Goal: Information Seeking & Learning: Check status

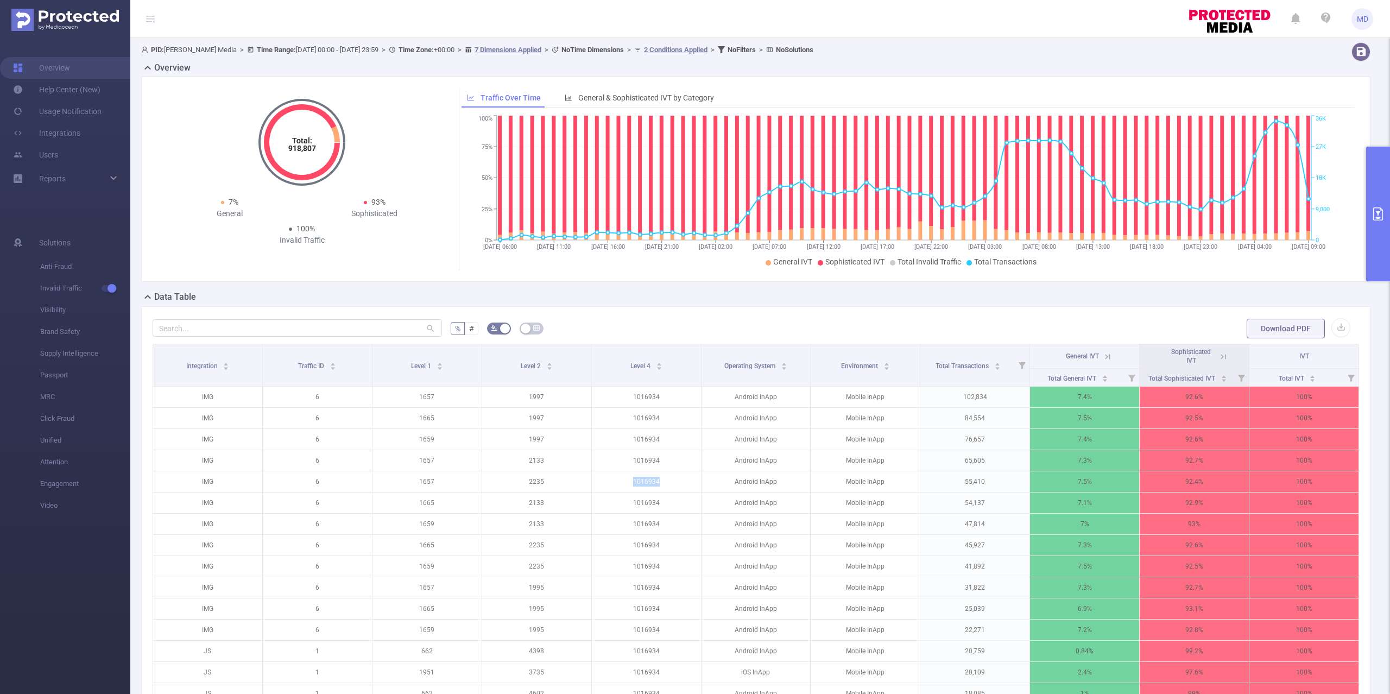
click at [1379, 174] on button "primary" at bounding box center [1378, 214] width 24 height 135
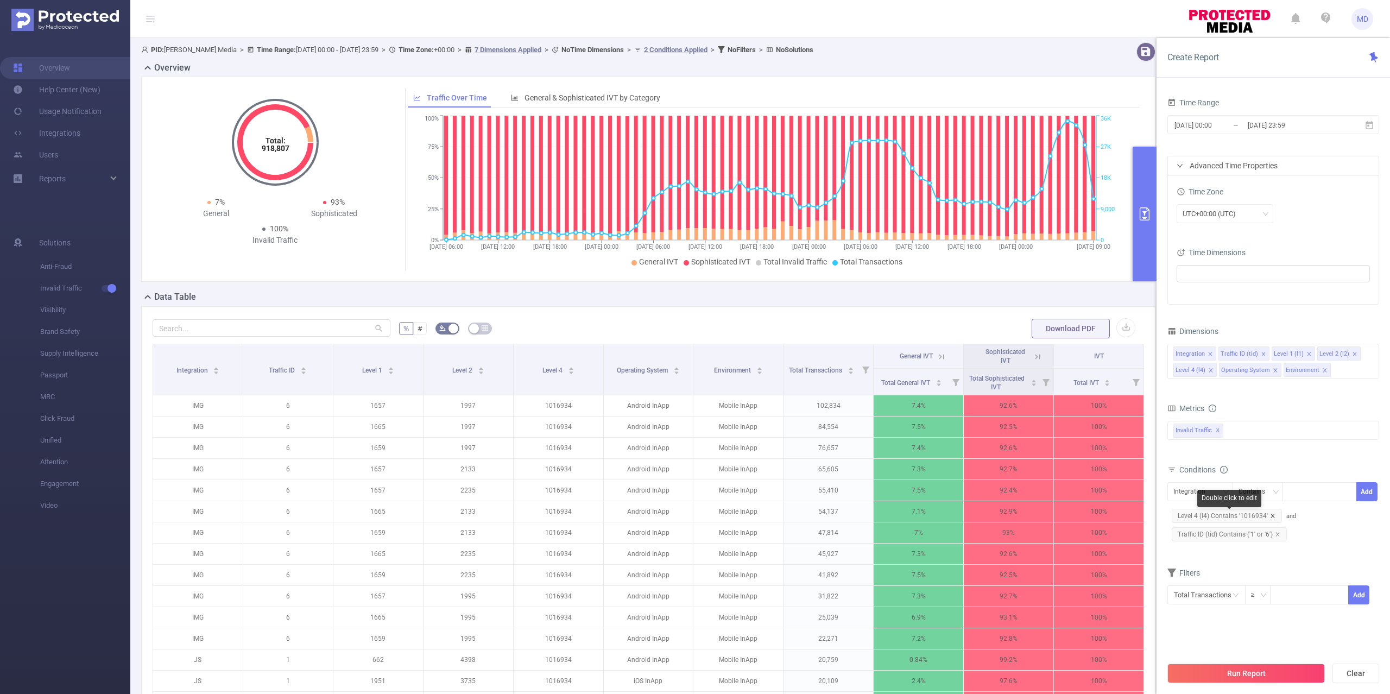
click at [1273, 515] on icon "icon: close" at bounding box center [1272, 515] width 5 height 5
click at [1275, 517] on icon "icon: close" at bounding box center [1277, 515] width 4 height 4
click at [1210, 485] on div "Integration" at bounding box center [1193, 492] width 40 height 18
click at [1208, 527] on li "Traffic ID (tid)" at bounding box center [1203, 532] width 73 height 17
click at [1301, 493] on div at bounding box center [1319, 492] width 62 height 18
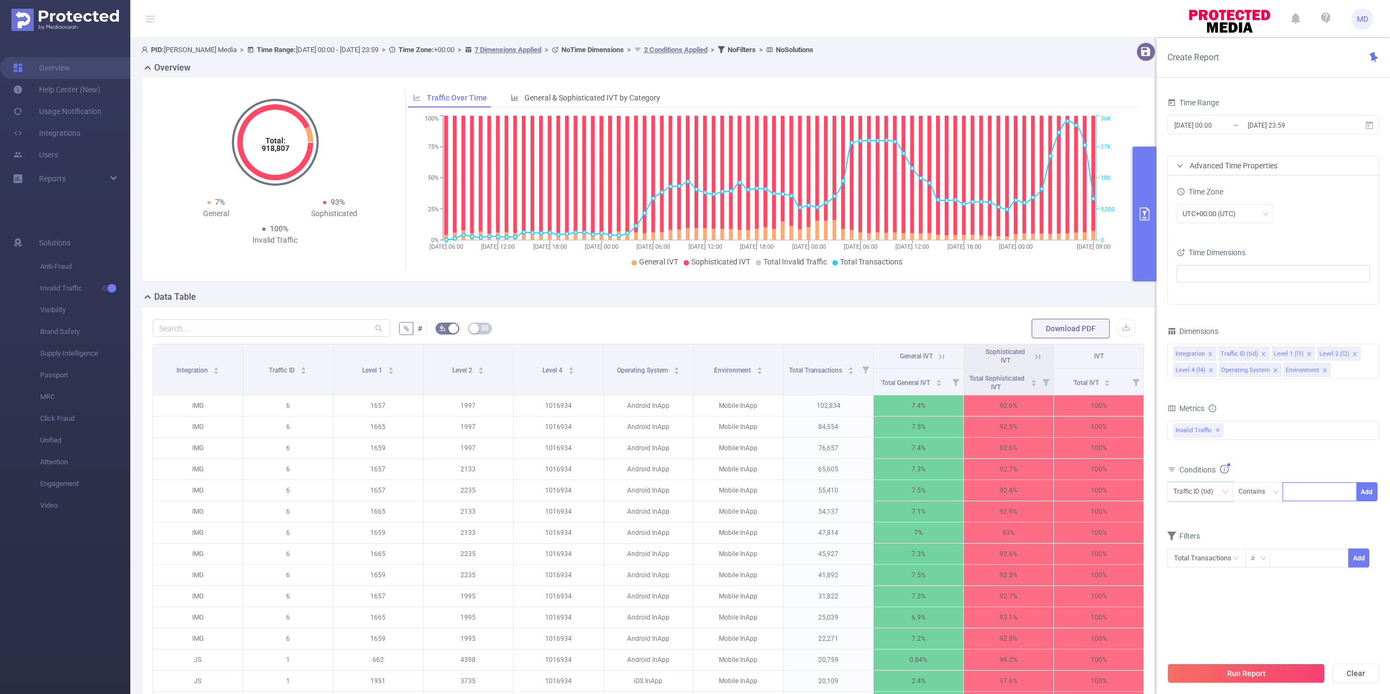
click at [1301, 493] on div at bounding box center [1319, 492] width 62 height 18
type input "1"
click at [1241, 650] on section "Time Range [DATE] 00:00 _ [DATE] 23:59 Advanced Time Properties Time Zone UTC+0…" at bounding box center [1273, 375] width 212 height 561
click at [1272, 372] on icon "icon: close" at bounding box center [1274, 369] width 5 height 5
click at [1260, 370] on icon "icon: close" at bounding box center [1260, 370] width 4 height 4
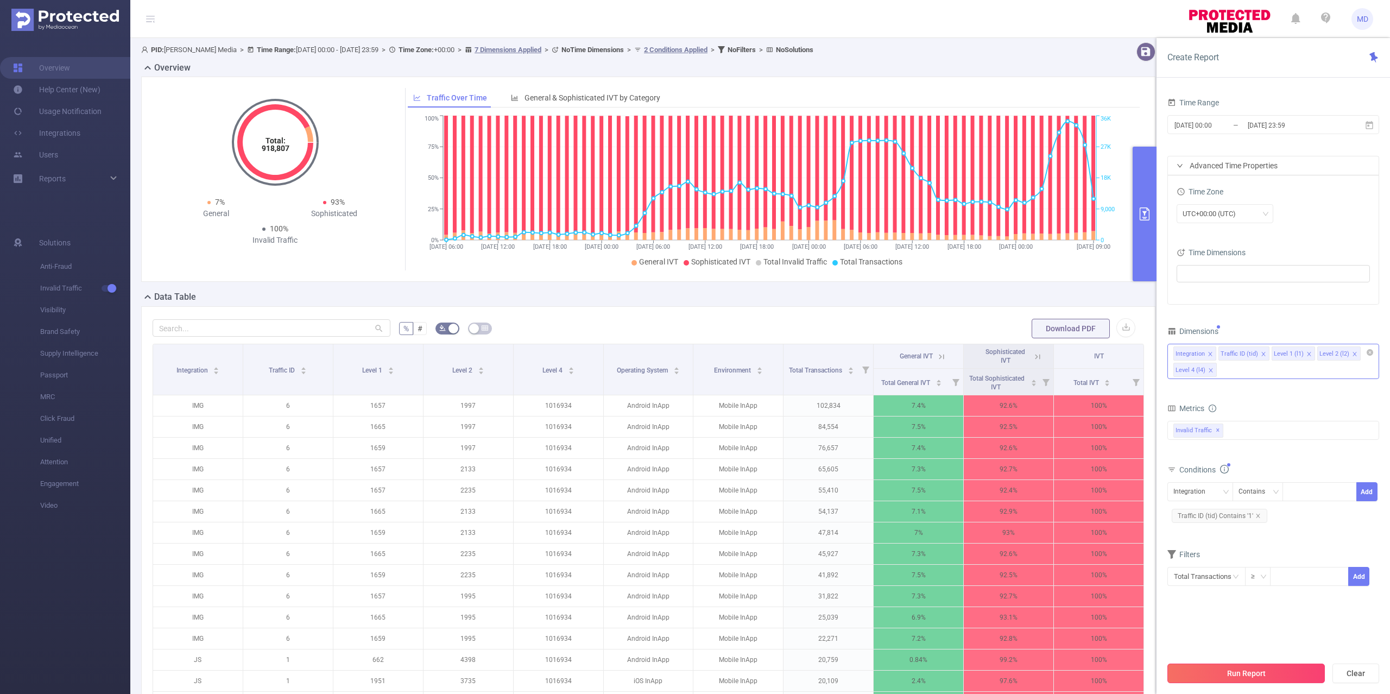
click at [1276, 673] on button "Run Report" at bounding box center [1245, 673] width 157 height 20
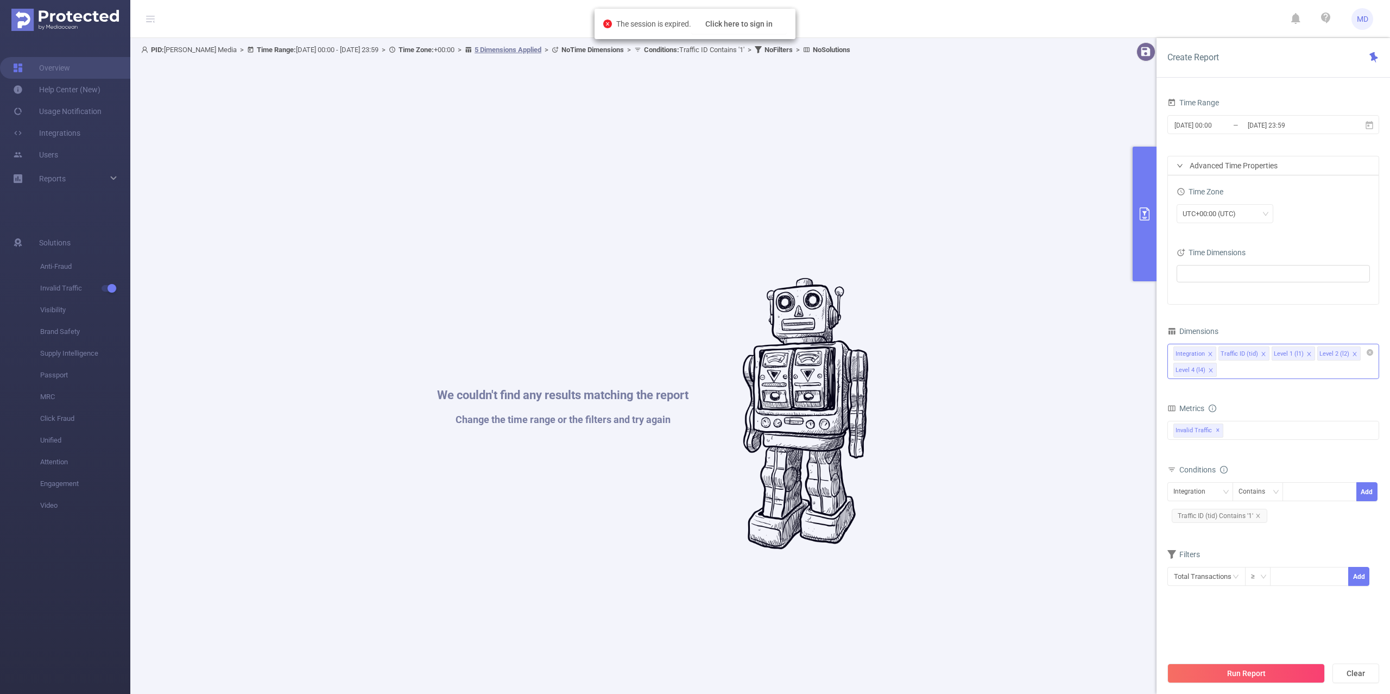
click at [987, 151] on div "We couldn't find any results matching the report Change the time range or the f…" at bounding box center [653, 414] width 1012 height 694
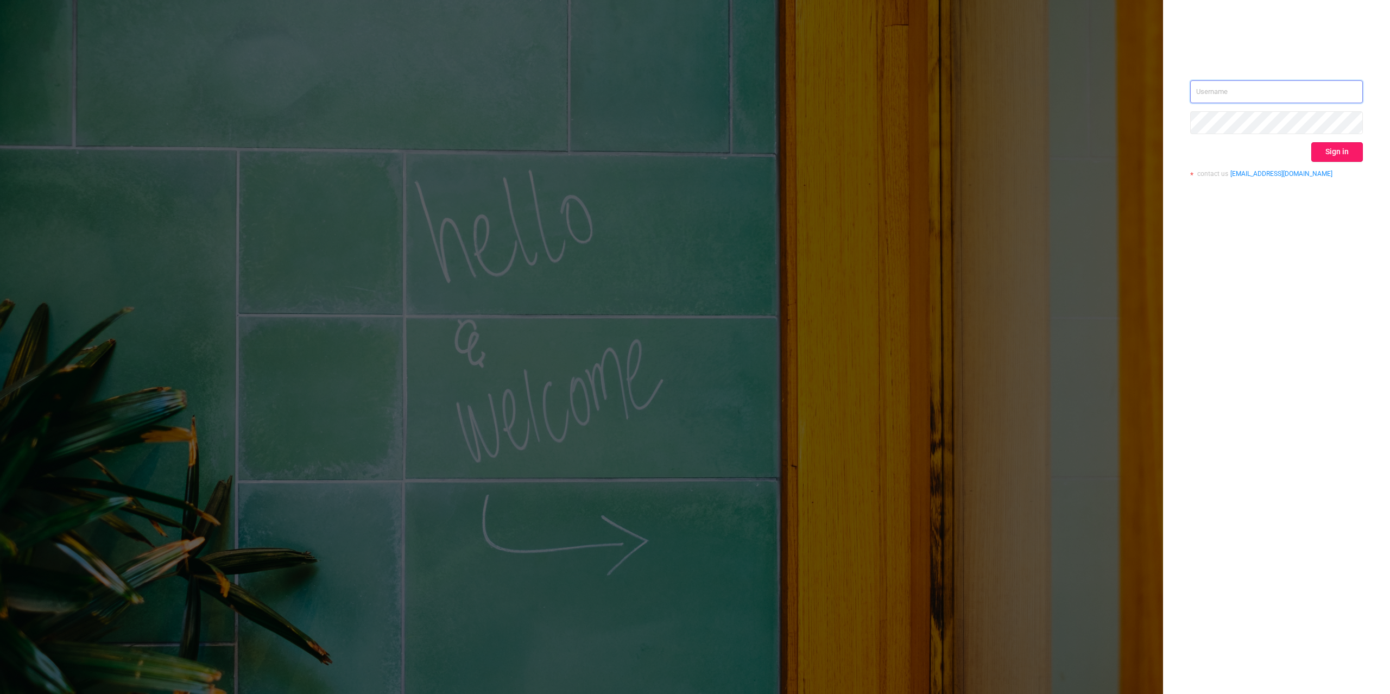
type input "mary@lunamedia.io"
click at [1332, 157] on button "Sign in" at bounding box center [1337, 152] width 52 height 20
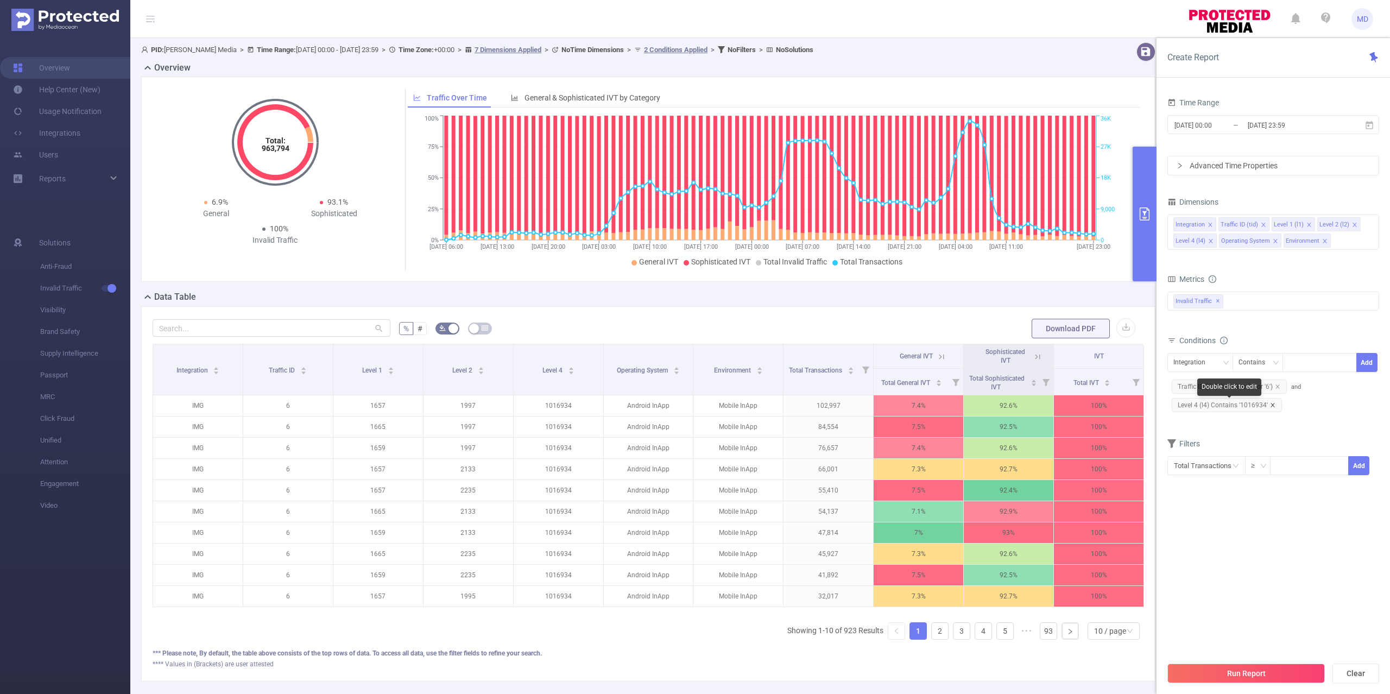
click at [1271, 407] on icon "icon: close" at bounding box center [1272, 405] width 4 height 4
click at [1277, 387] on icon "icon: close" at bounding box center [1277, 386] width 4 height 4
click at [1204, 359] on div "Integration" at bounding box center [1193, 362] width 40 height 18
click at [1201, 401] on li "Traffic ID (tid)" at bounding box center [1203, 403] width 73 height 17
click at [1310, 364] on div at bounding box center [1319, 362] width 62 height 18
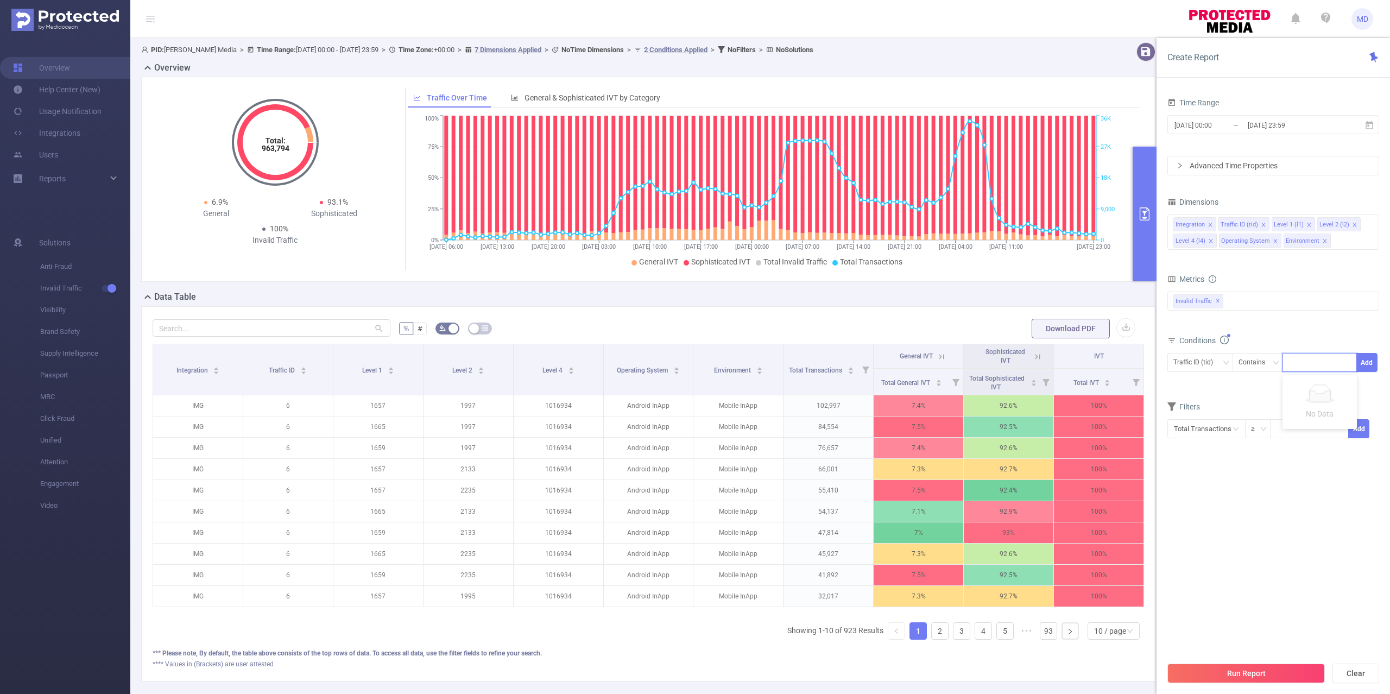
type input "1"
click at [1294, 125] on input "[DATE] 23:59" at bounding box center [1290, 125] width 88 height 15
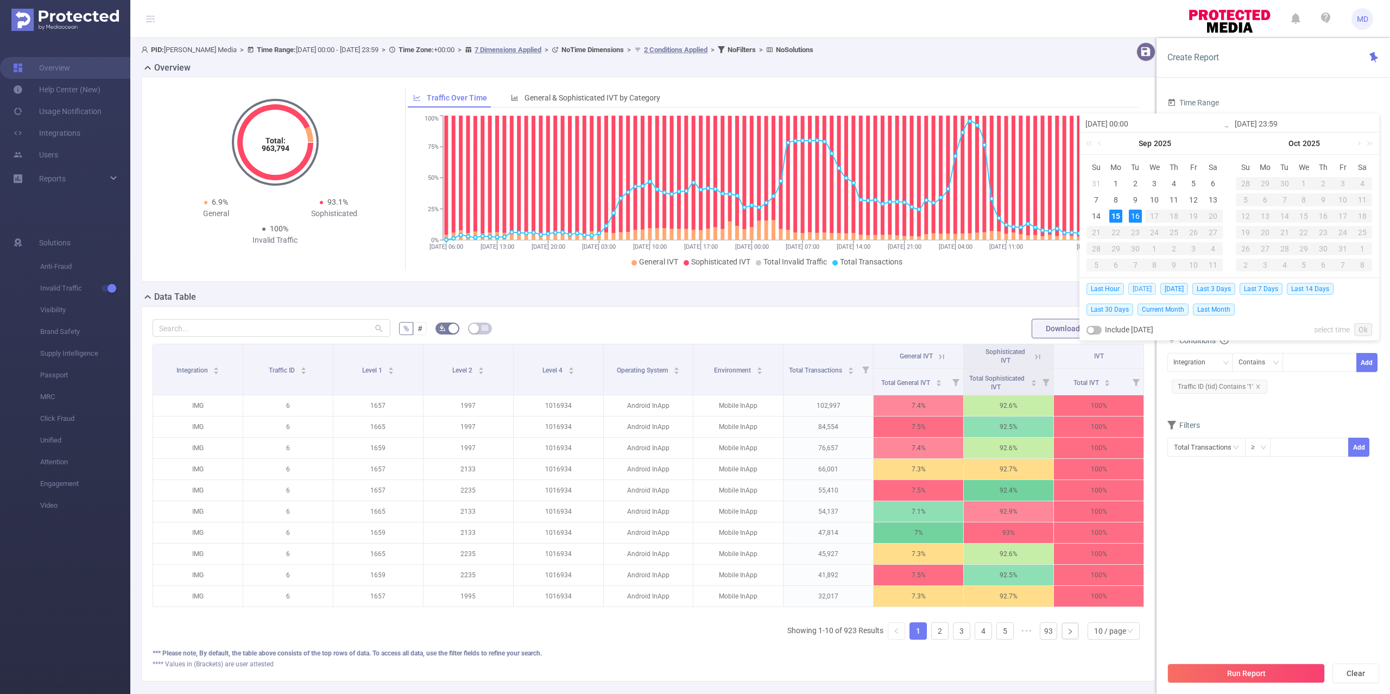
click at [1147, 287] on span "Today" at bounding box center [1142, 289] width 28 height 12
type input "2025-09-15 00:00"
type input "2025-09-15 23:59"
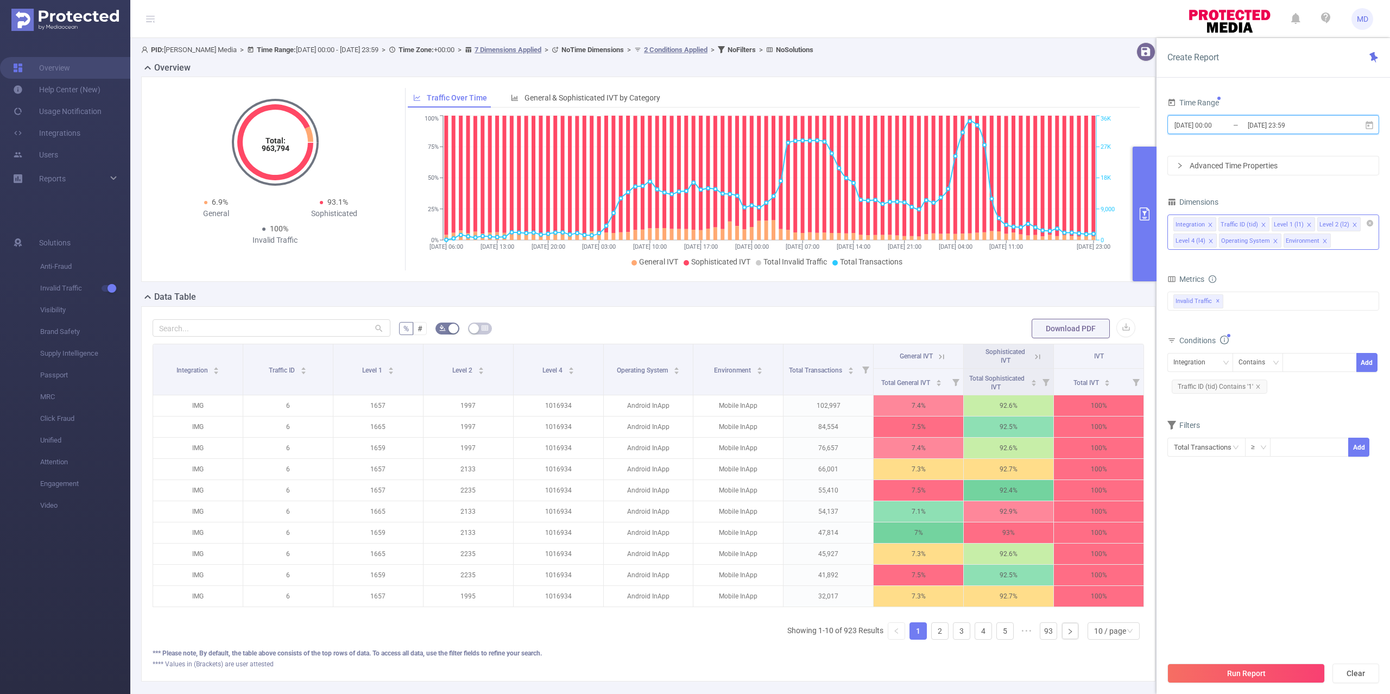
click at [1322, 243] on icon "icon: close" at bounding box center [1324, 240] width 5 height 5
click at [1272, 239] on icon "icon: close" at bounding box center [1274, 240] width 5 height 5
click at [1238, 667] on button "Run Report" at bounding box center [1245, 673] width 157 height 20
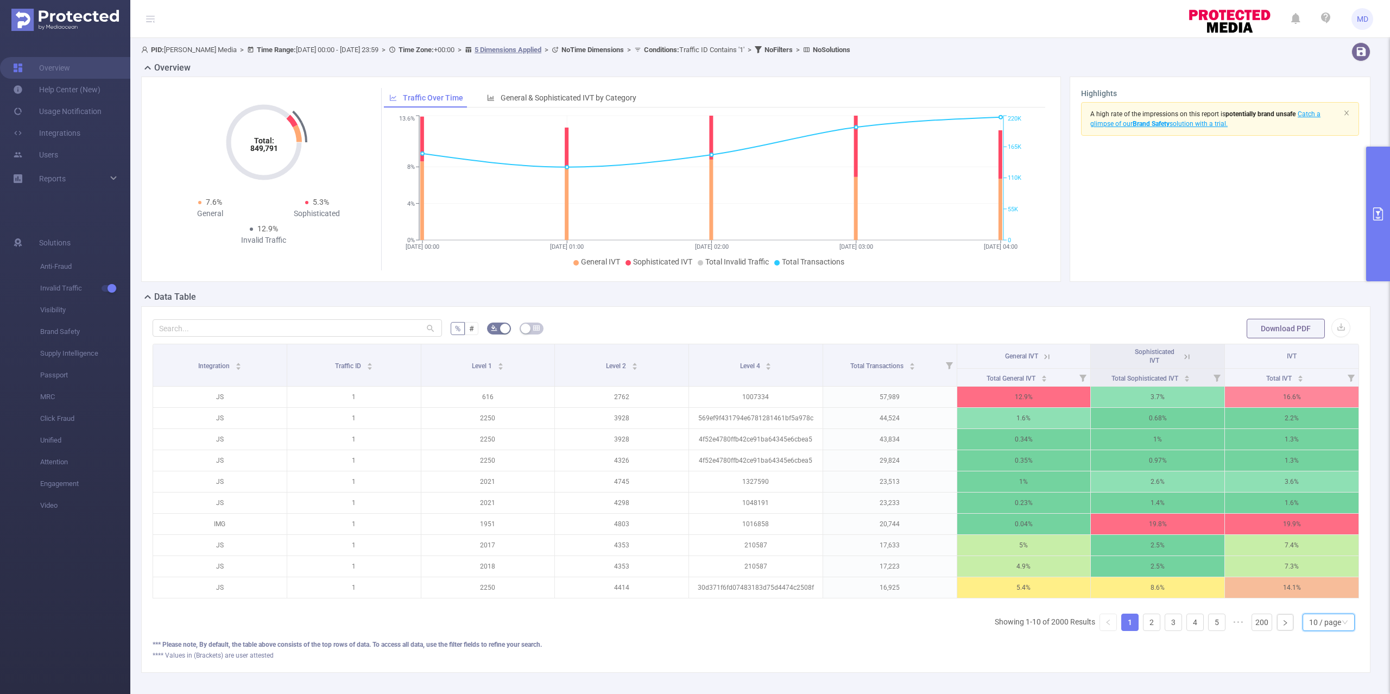
click at [1318, 630] on div "10 / page" at bounding box center [1325, 622] width 32 height 16
click at [1329, 618] on li "50 / page" at bounding box center [1316, 615] width 53 height 17
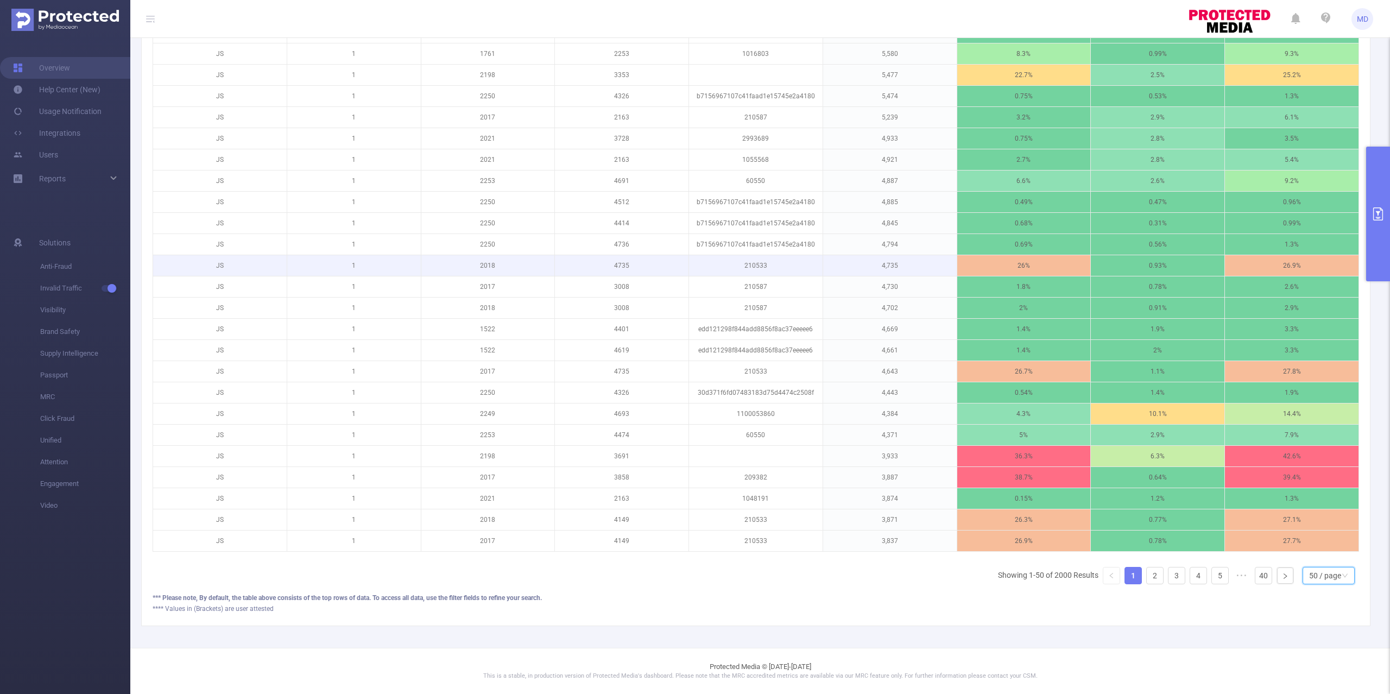
scroll to position [915, 0]
click at [1146, 575] on link "2" at bounding box center [1154, 575] width 16 height 16
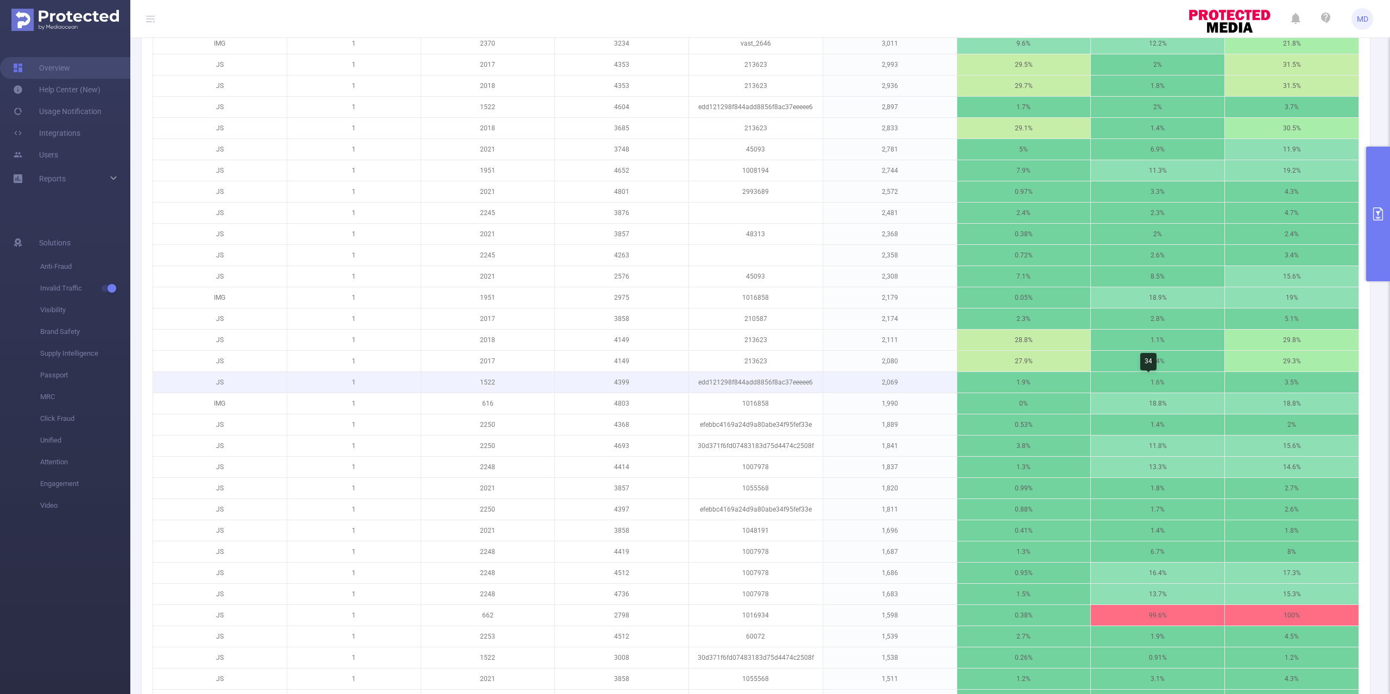
scroll to position [842, 0]
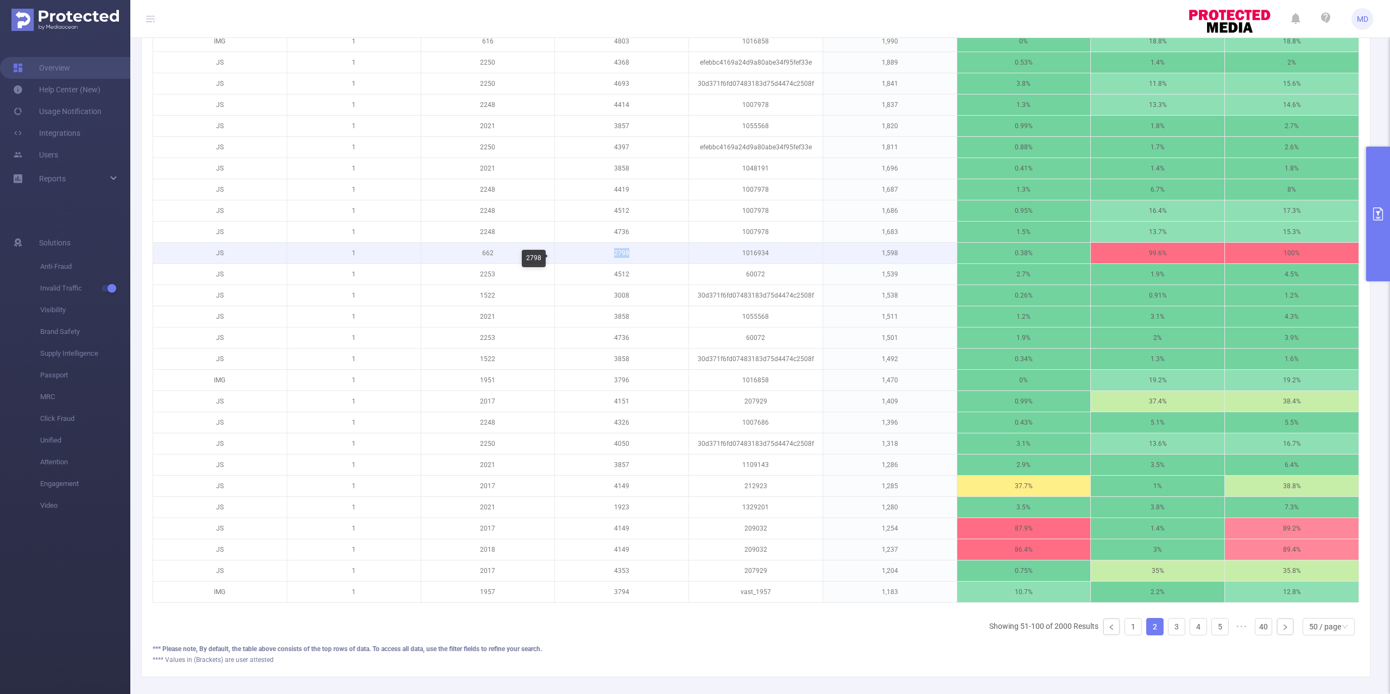
drag, startPoint x: 631, startPoint y: 257, endPoint x: 606, endPoint y: 257, distance: 25.0
click at [607, 256] on p "2798" at bounding box center [622, 253] width 134 height 21
copy p "2798"
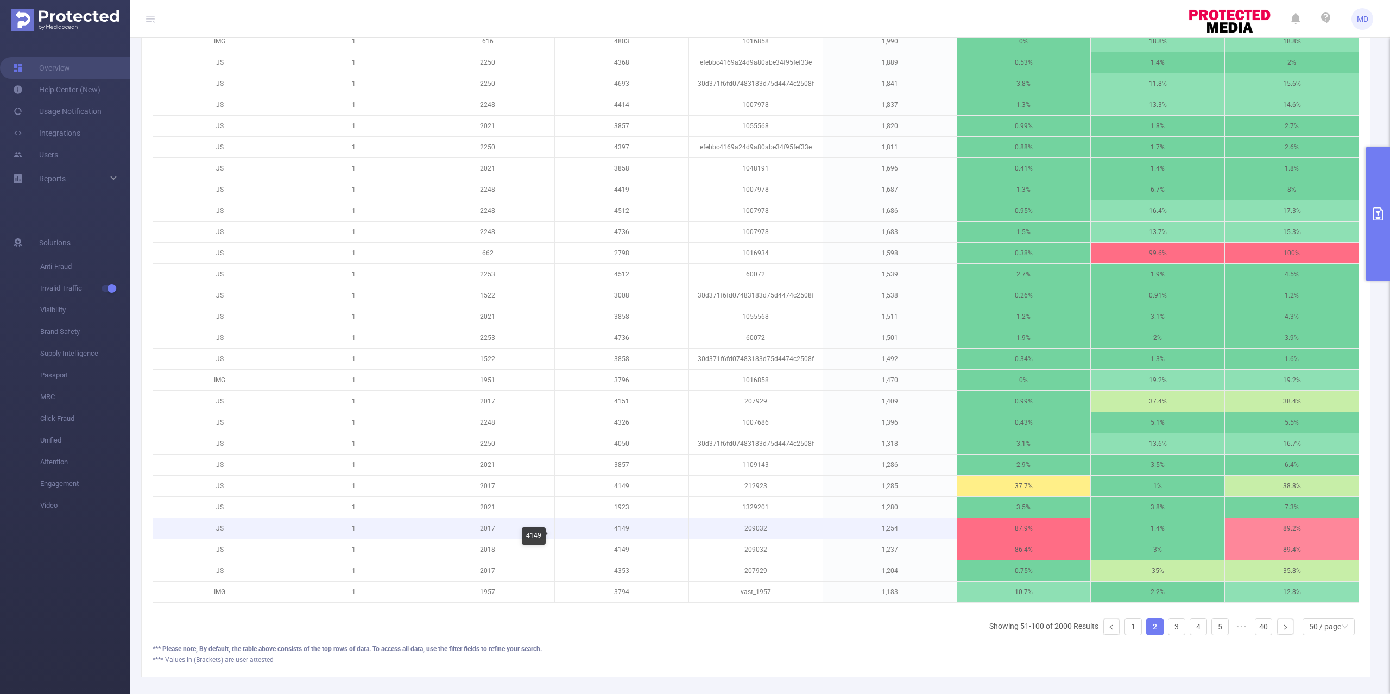
click at [617, 535] on p "4149" at bounding box center [622, 528] width 134 height 21
copy p "4149"
click at [482, 536] on p "2017" at bounding box center [488, 528] width 134 height 21
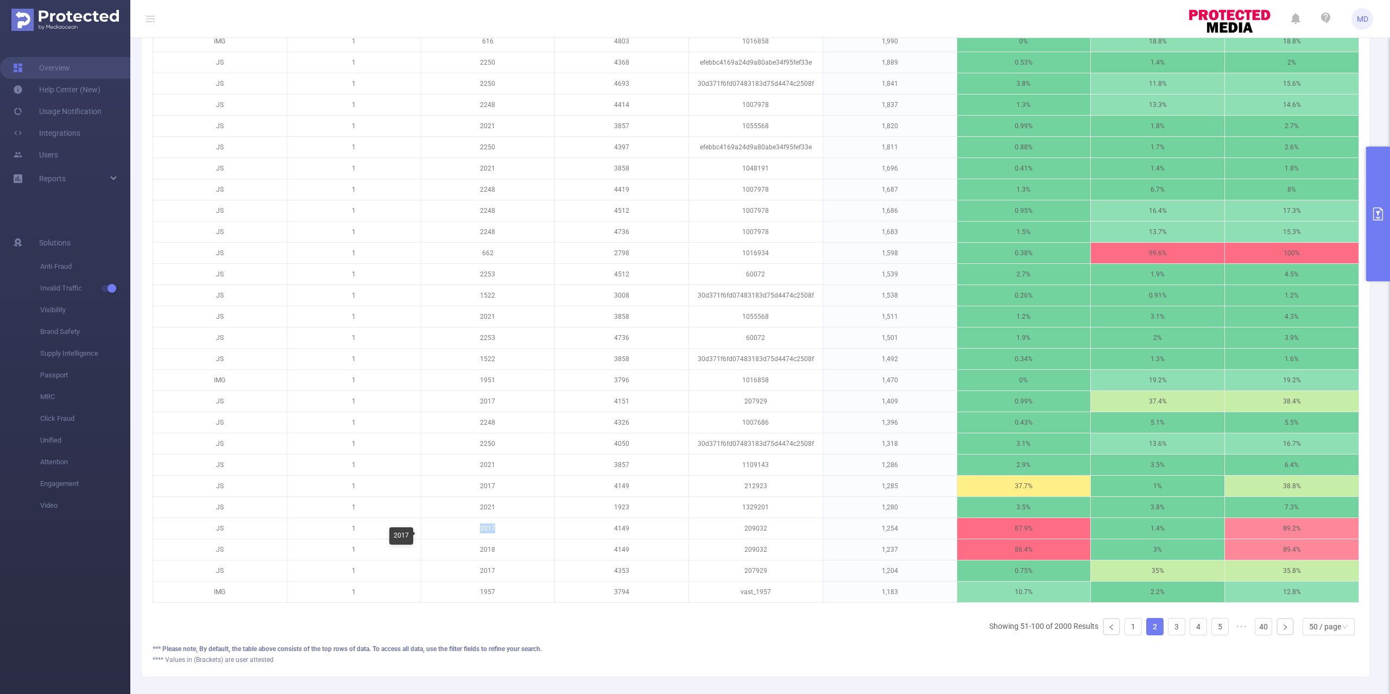
copy p "2017"
click at [752, 538] on p "209032" at bounding box center [756, 528] width 134 height 21
copy p "209032"
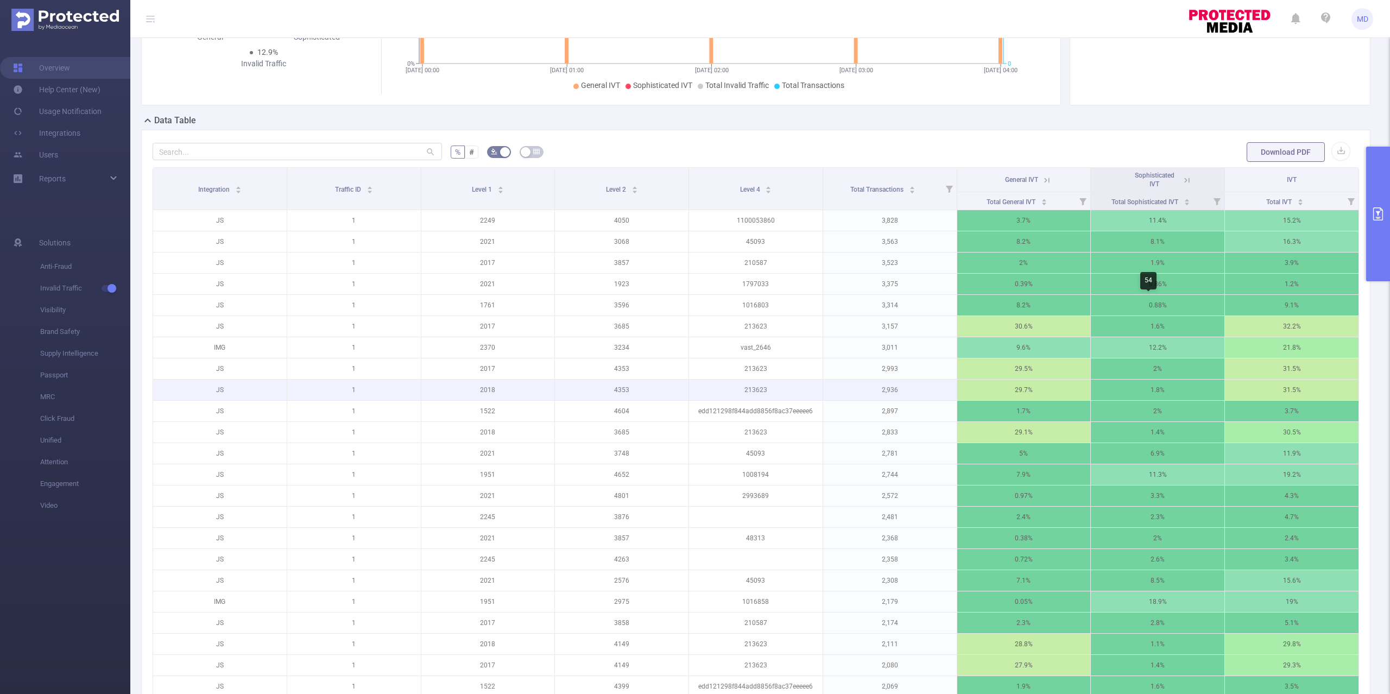
scroll to position [0, 0]
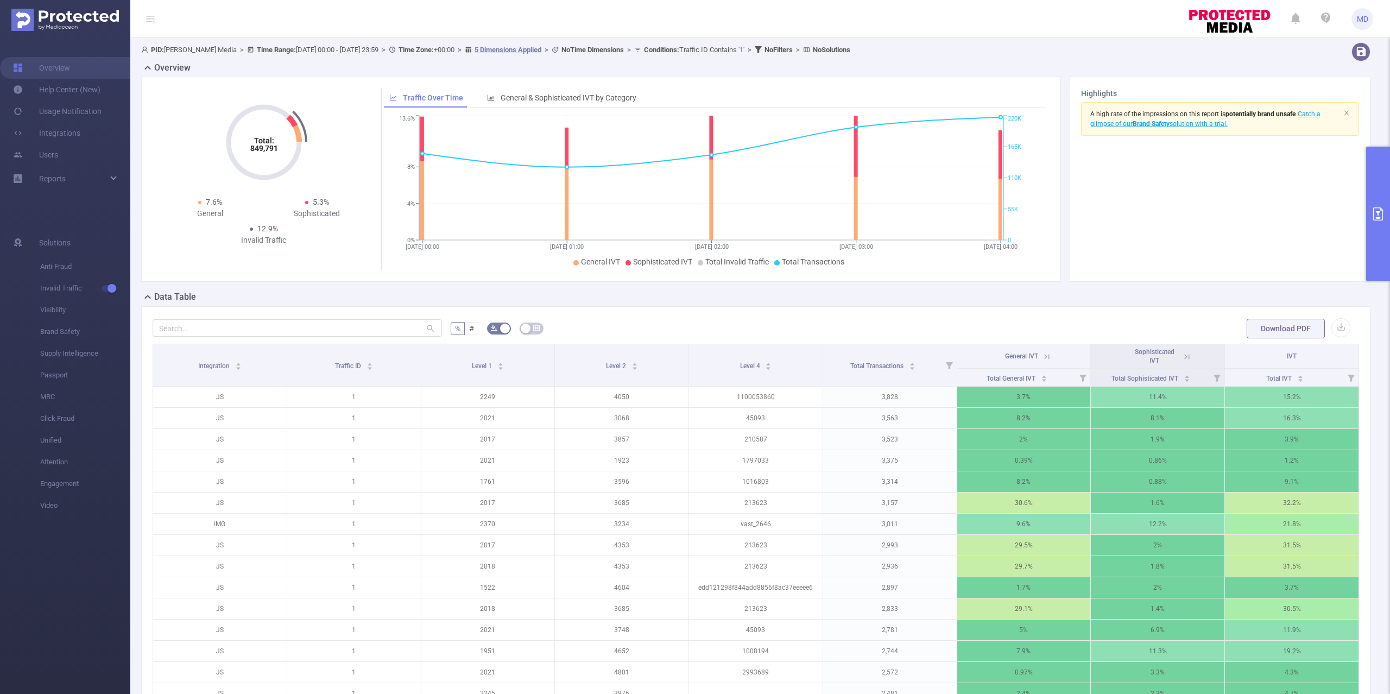
click at [1042, 358] on icon at bounding box center [1047, 357] width 10 height 10
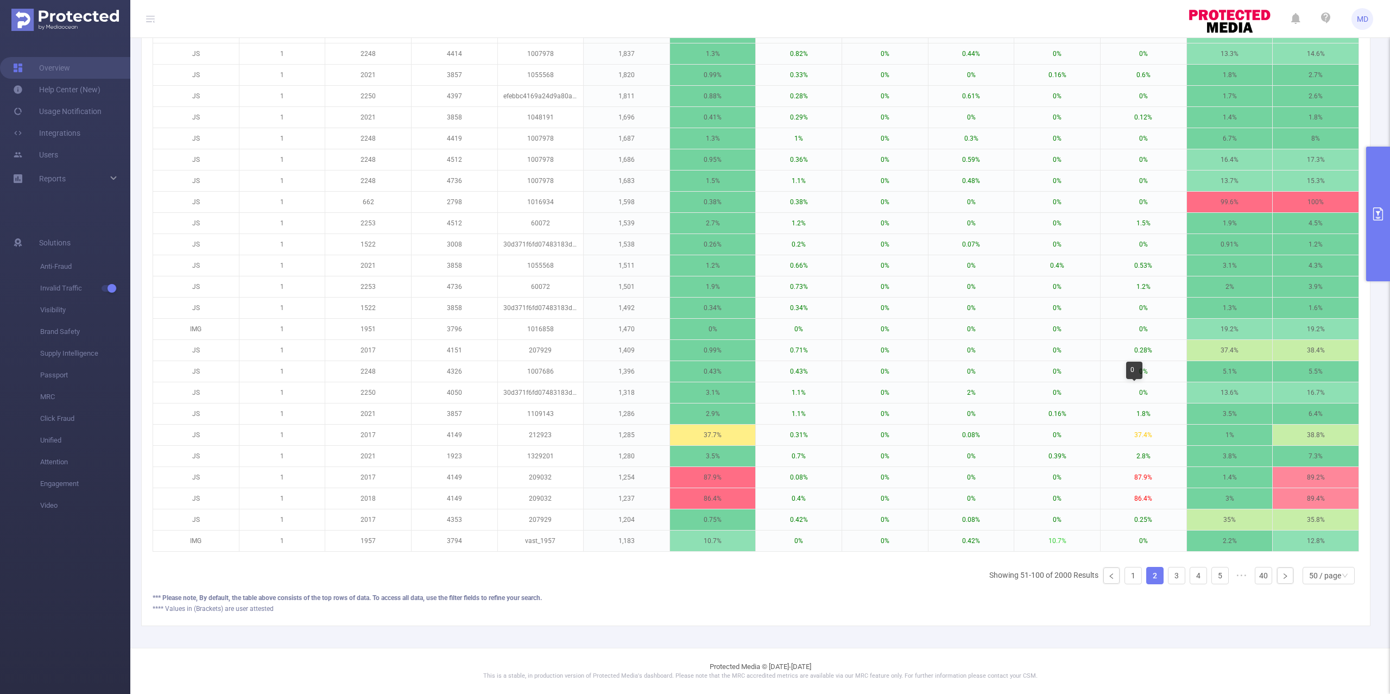
scroll to position [923, 0]
click at [539, 467] on p "209032" at bounding box center [541, 477] width 86 height 21
copy p "209032"
click at [1381, 182] on button "primary" at bounding box center [1378, 214] width 24 height 135
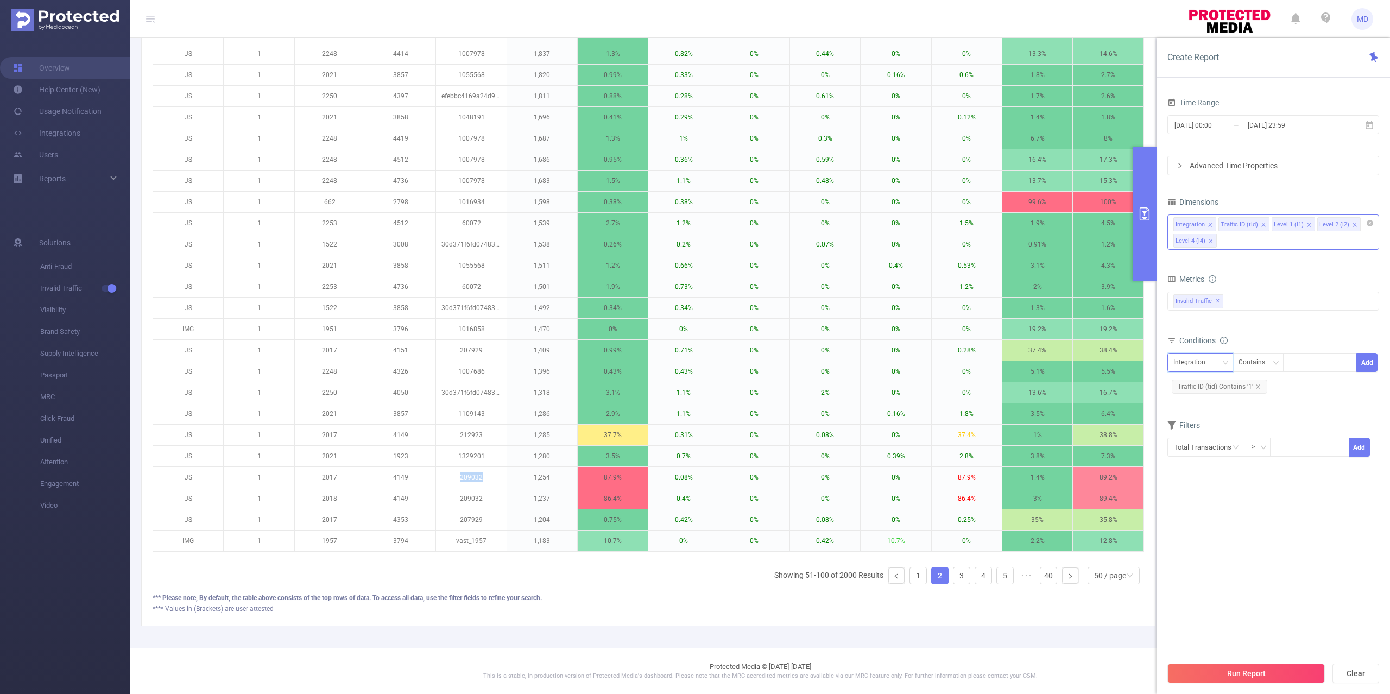
click at [1180, 369] on div "Integration" at bounding box center [1193, 362] width 40 height 18
click at [1212, 454] on li "Level 4 (l4)" at bounding box center [1200, 455] width 66 height 17
click at [1336, 357] on div at bounding box center [1319, 362] width 62 height 18
paste input "209032"
type input "209032"
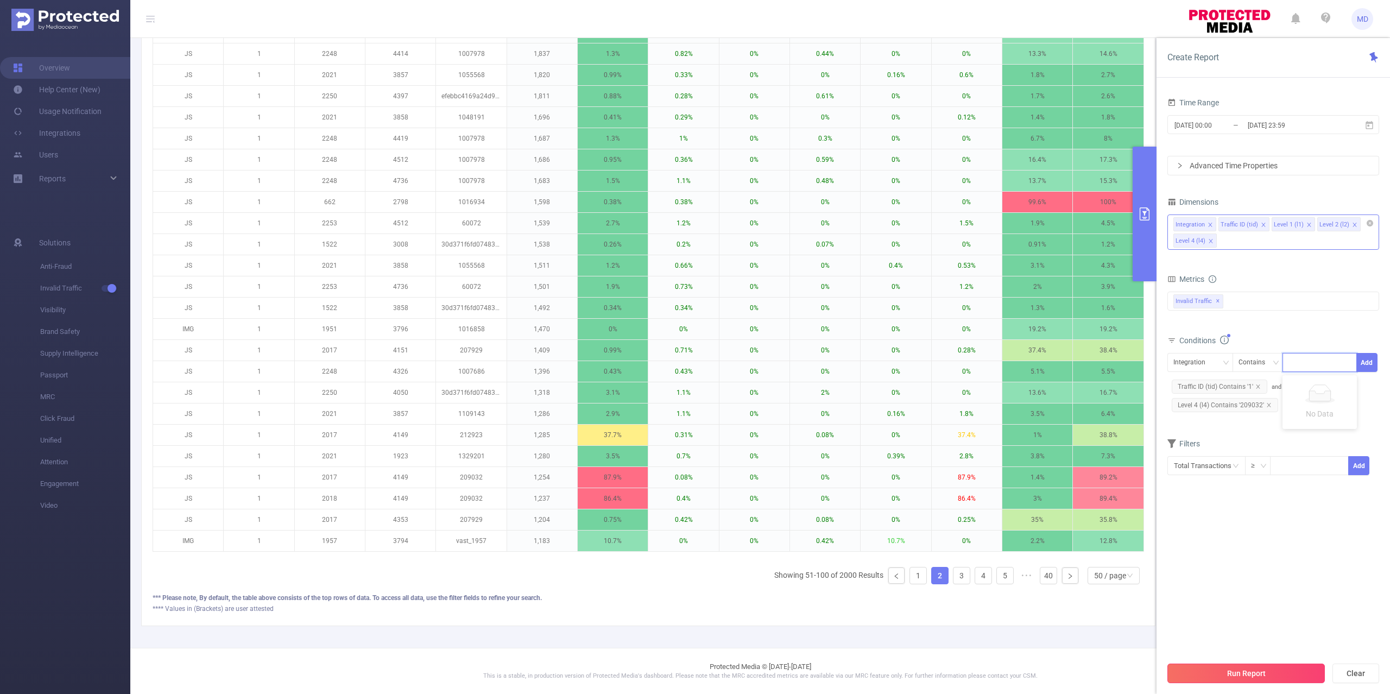
click at [1234, 676] on button "Run Report" at bounding box center [1245, 673] width 157 height 20
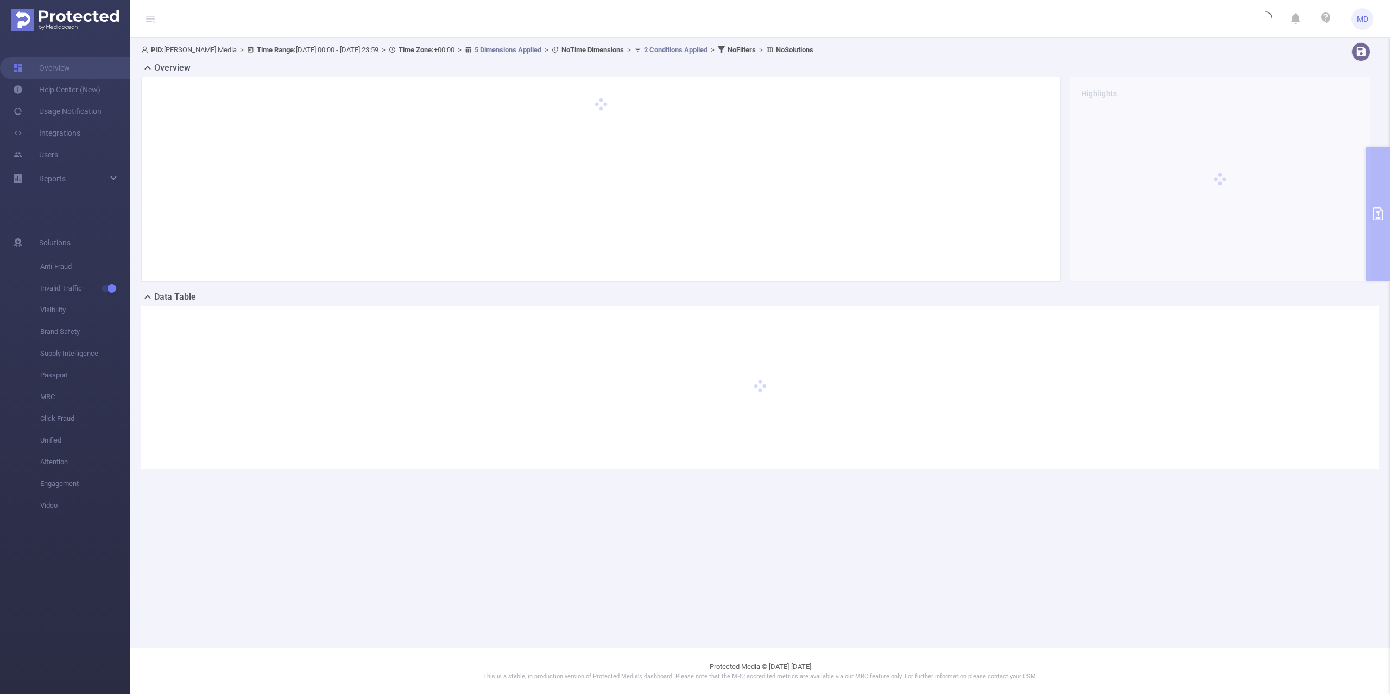
scroll to position [0, 0]
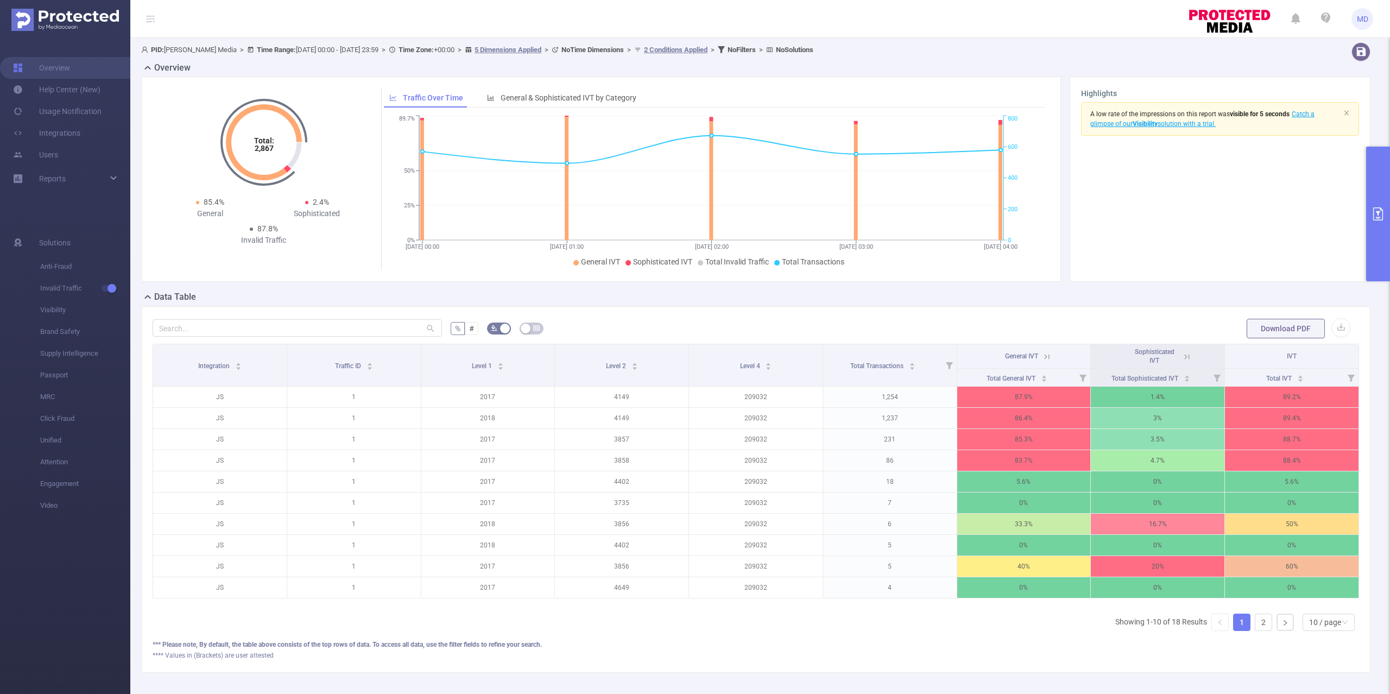
click at [1379, 187] on button "primary" at bounding box center [1378, 214] width 24 height 135
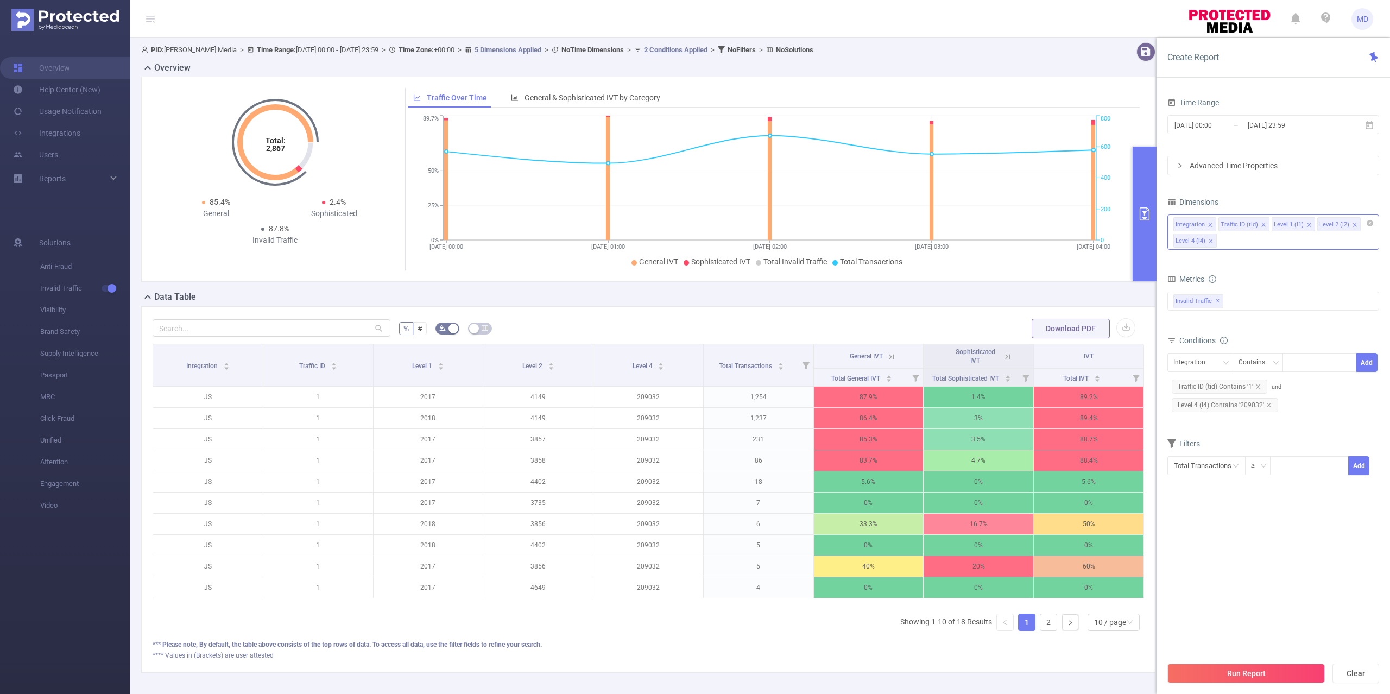
click at [1268, 248] on div "Integration Traffic ID (tid) Level 1 (l1) Level 2 (l2) Level 4 (l4)" at bounding box center [1273, 231] width 212 height 35
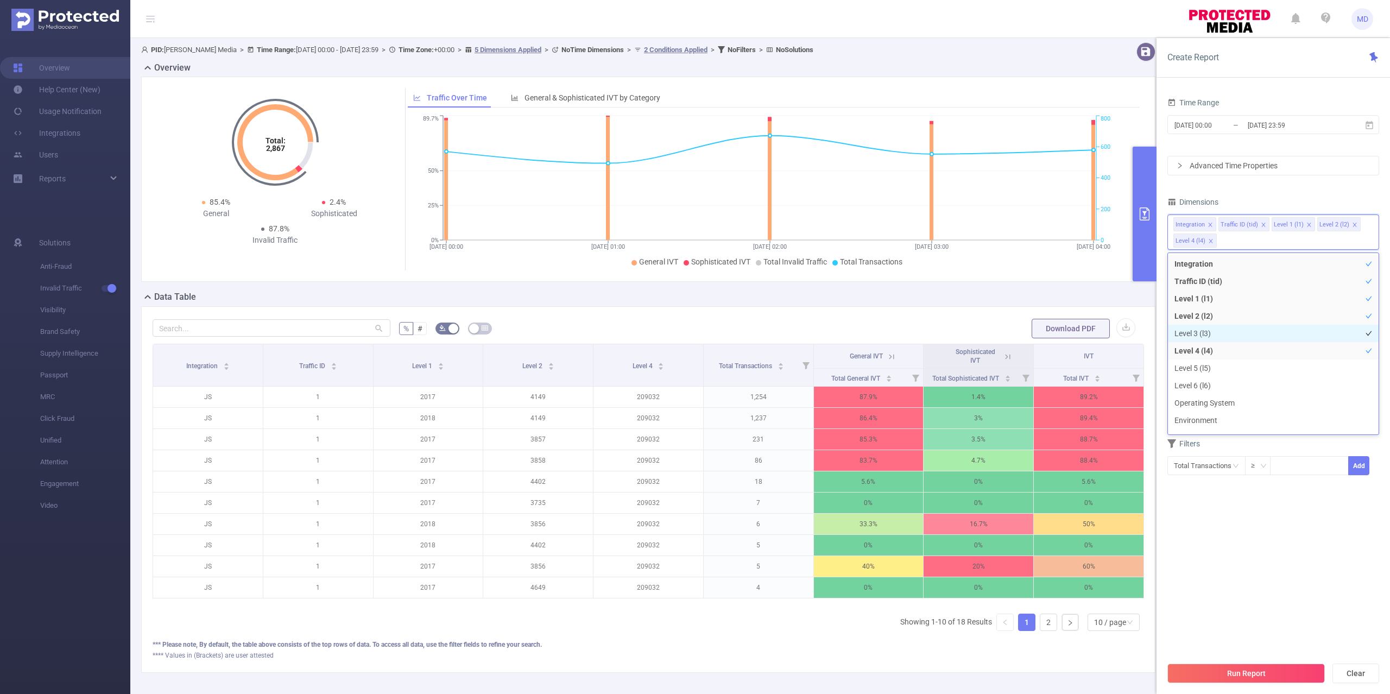
click at [1214, 331] on li "Level 3 (l3)" at bounding box center [1273, 333] width 211 height 17
click at [1270, 671] on button "Run Report" at bounding box center [1245, 673] width 157 height 20
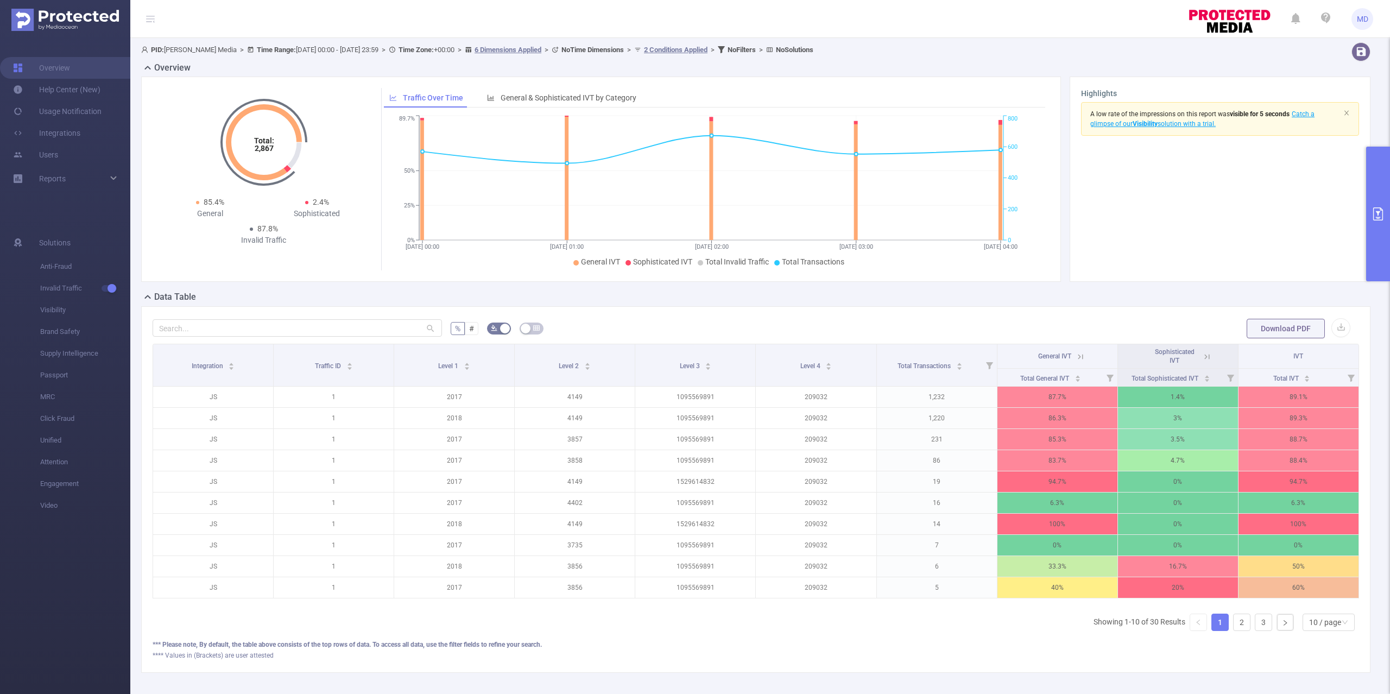
click at [1373, 249] on button "primary" at bounding box center [1378, 214] width 24 height 135
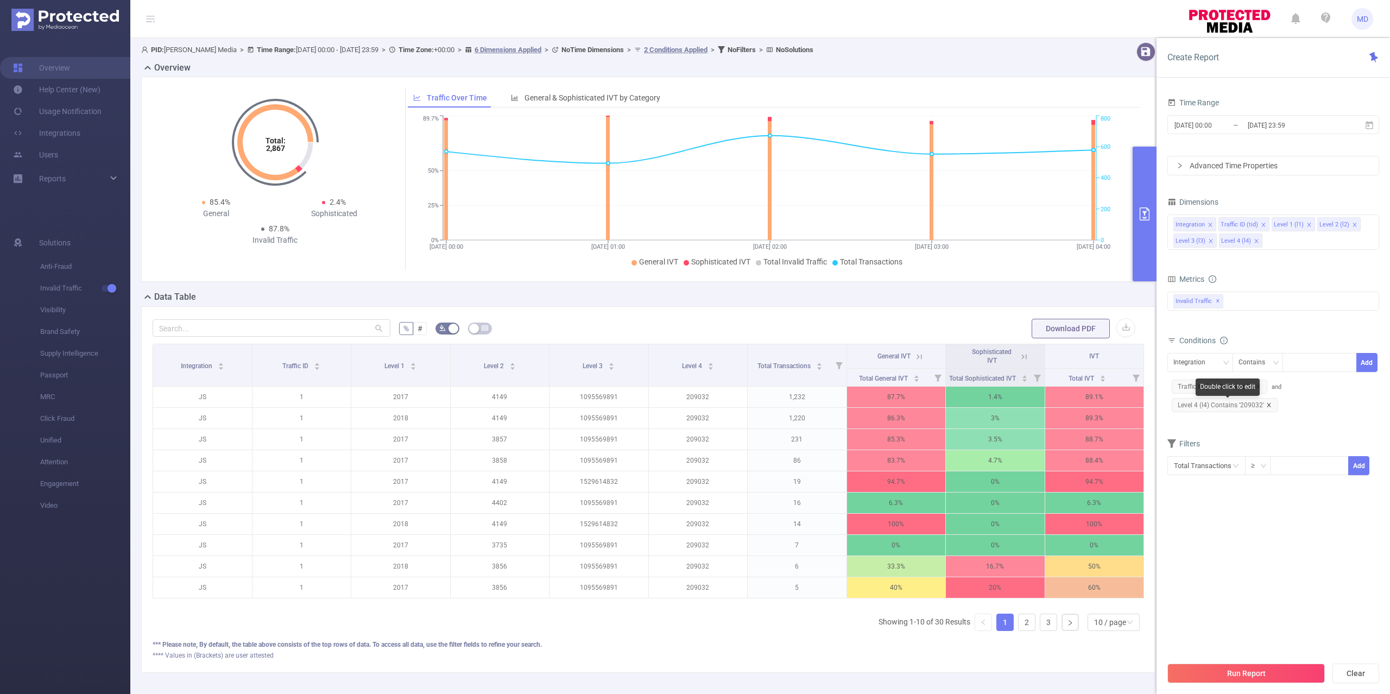
click at [1269, 407] on icon "icon: close" at bounding box center [1268, 404] width 5 height 5
click at [1176, 358] on div "Integration" at bounding box center [1193, 362] width 40 height 18
click at [1202, 419] on li "Level 1 (l1)" at bounding box center [1200, 420] width 66 height 17
click at [1294, 367] on div at bounding box center [1319, 362] width 62 height 18
paste input "2434"
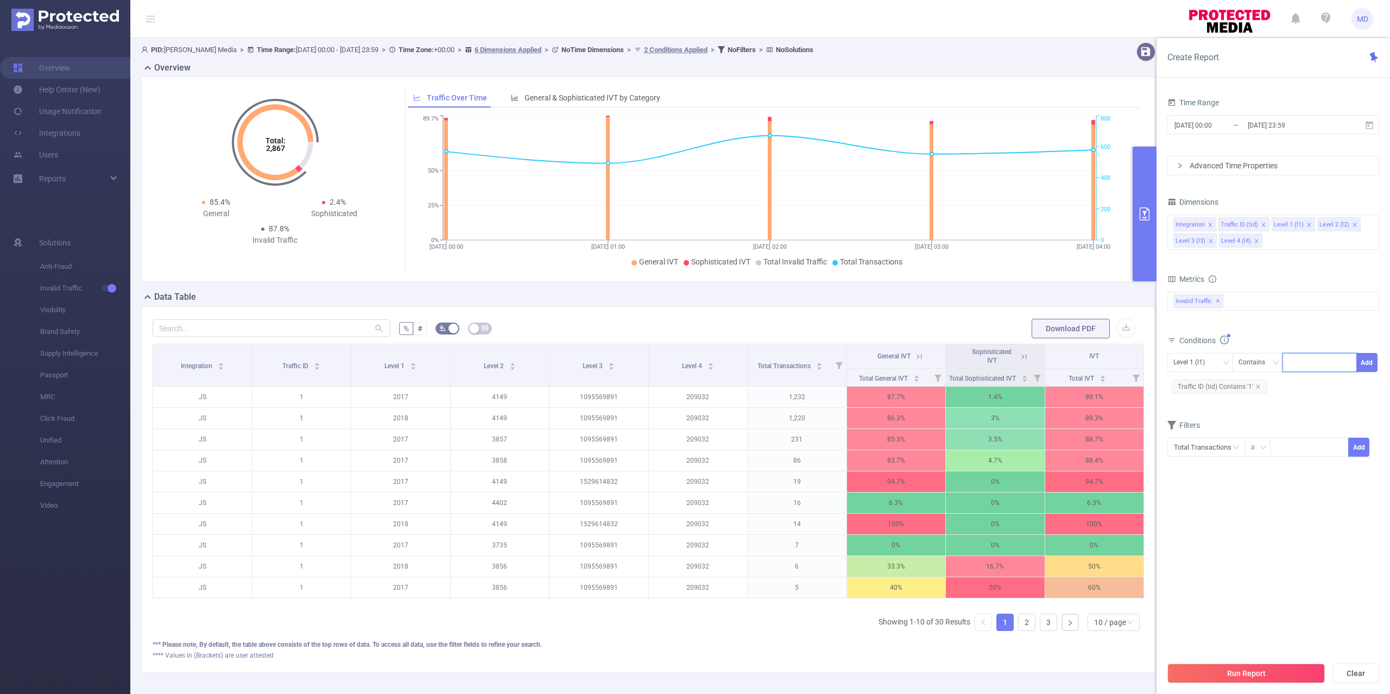
type input "2434"
click at [1264, 672] on button "Run Report" at bounding box center [1245, 673] width 157 height 20
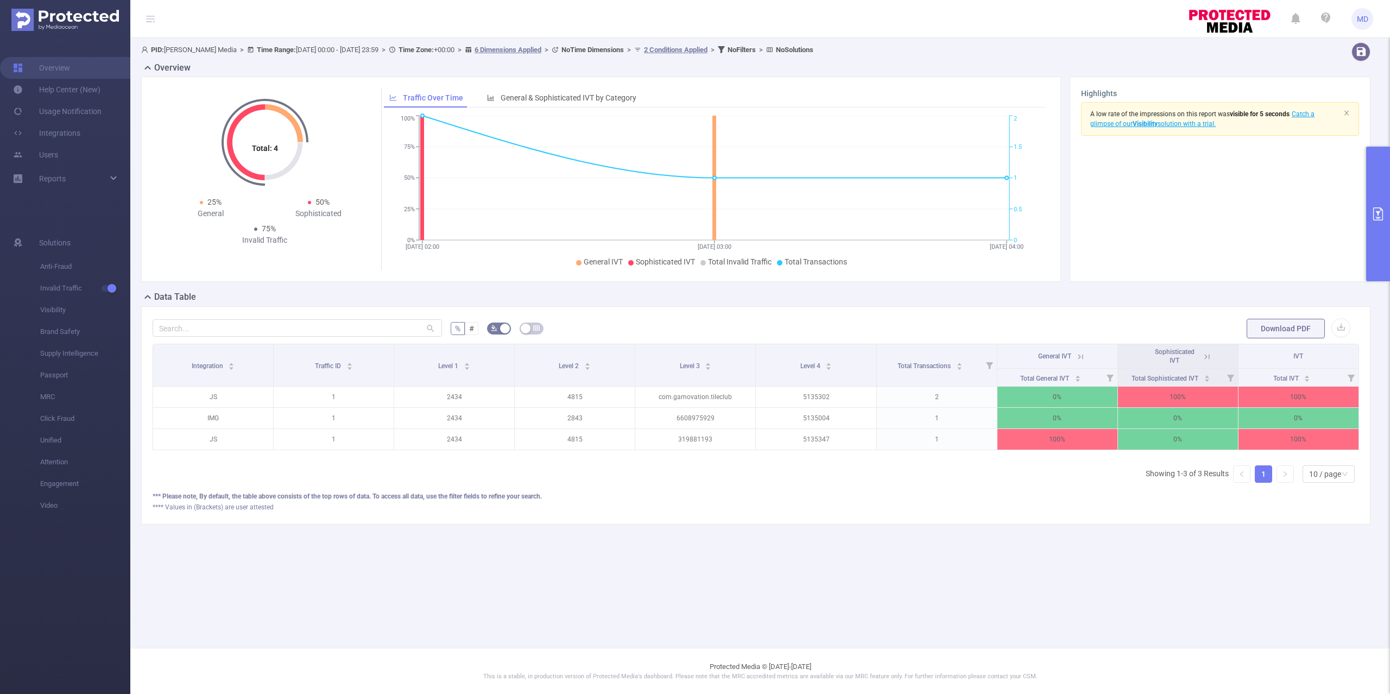
click at [1368, 198] on button "primary" at bounding box center [1378, 214] width 24 height 135
